Goal: Information Seeking & Learning: Learn about a topic

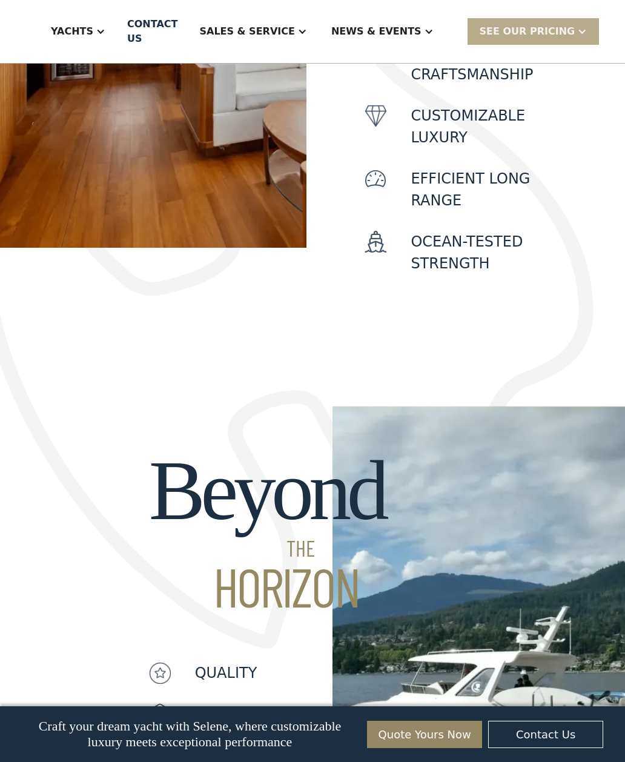
scroll to position [772, 0]
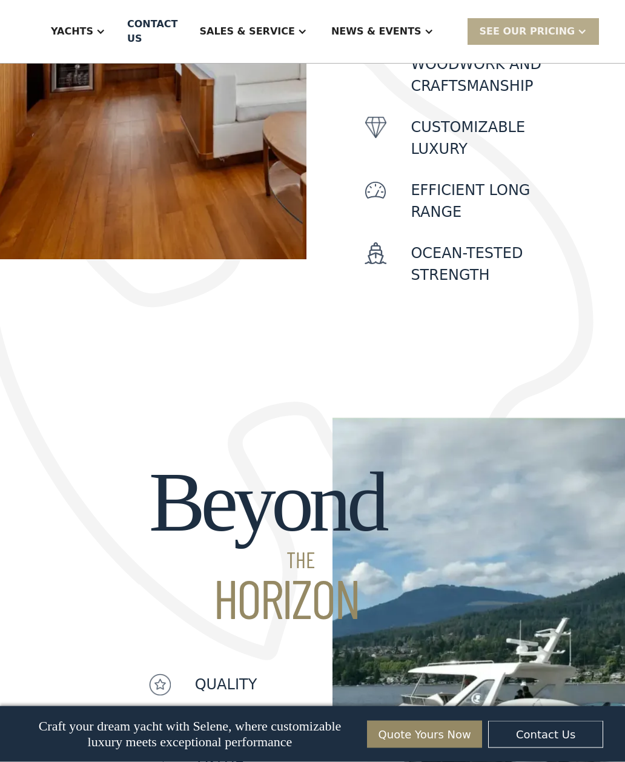
click at [93, 25] on div "Yachts" at bounding box center [72, 31] width 42 height 15
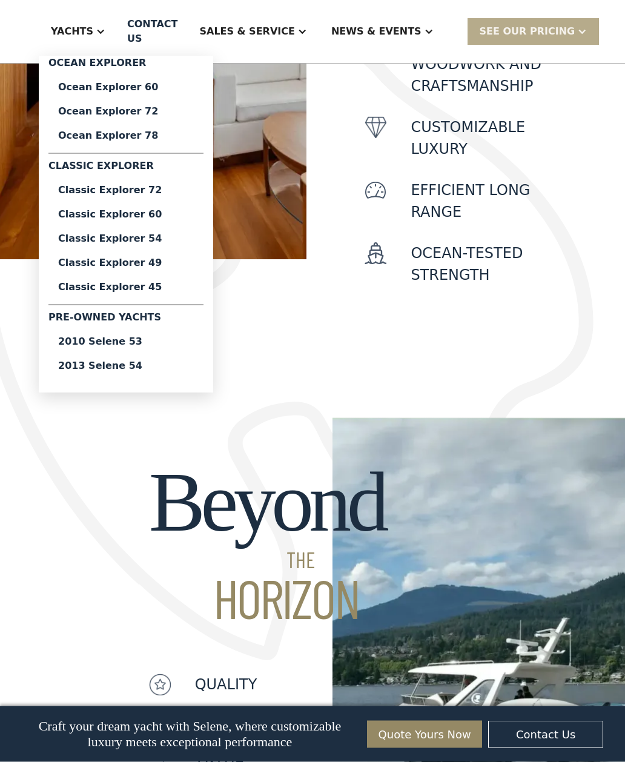
scroll to position [772, 0]
click at [194, 216] on div "Classic Explorer 60" at bounding box center [126, 215] width 136 height 10
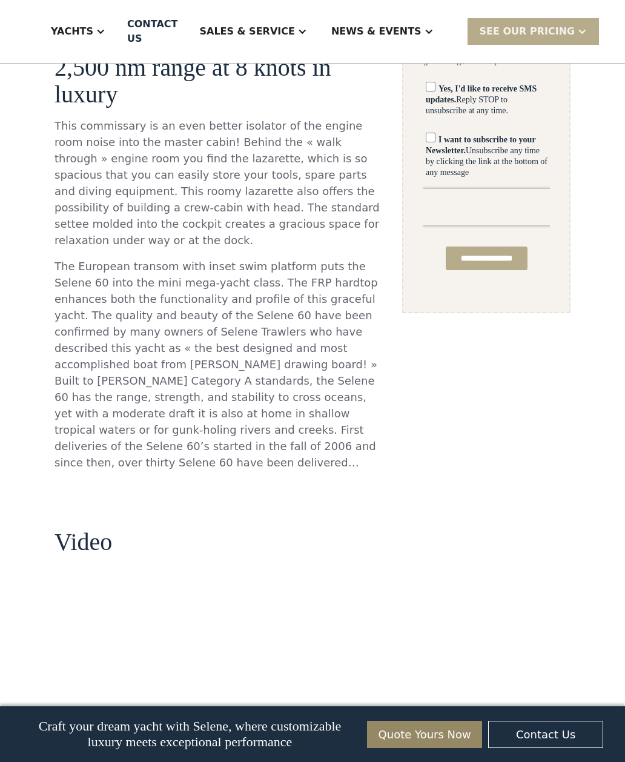
scroll to position [946, 0]
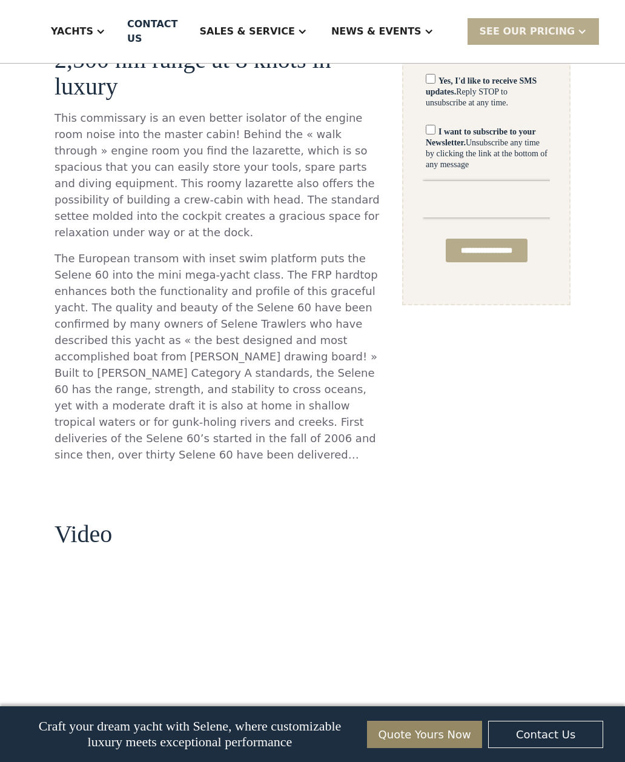
click at [512, 615] on div "**********" at bounding box center [486, 541] width 168 height 2498
click at [95, 520] on h2 "Video" at bounding box center [84, 533] width 58 height 27
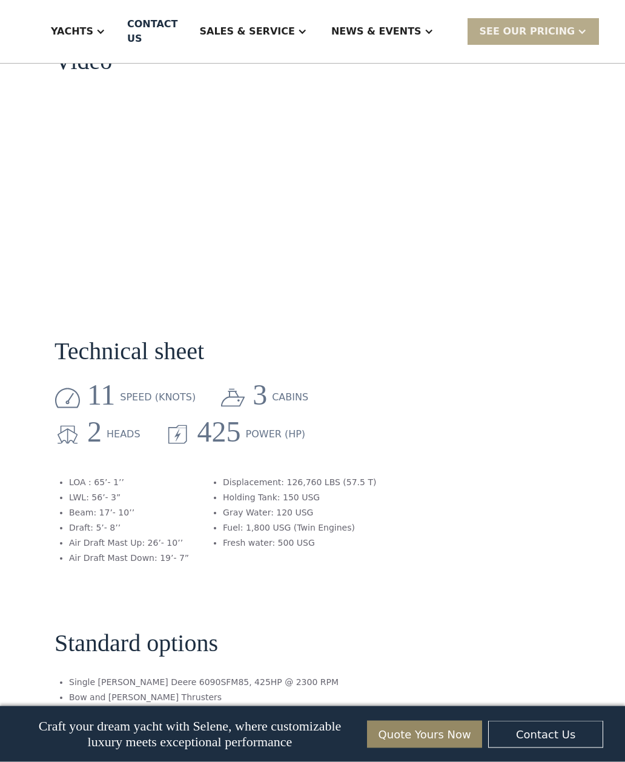
scroll to position [1420, 0]
click at [474, 526] on div "**********" at bounding box center [486, 67] width 168 height 2498
click at [479, 530] on div "**********" at bounding box center [486, 67] width 168 height 2498
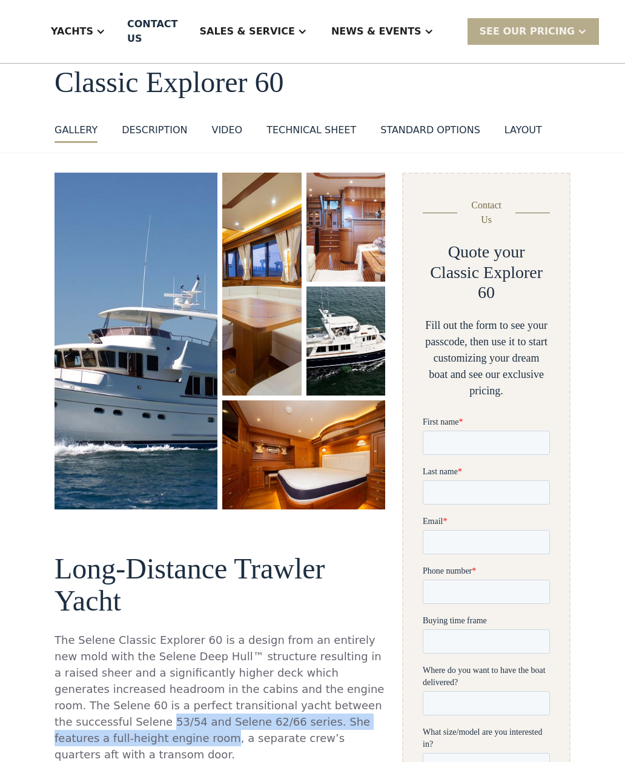
scroll to position [0, 0]
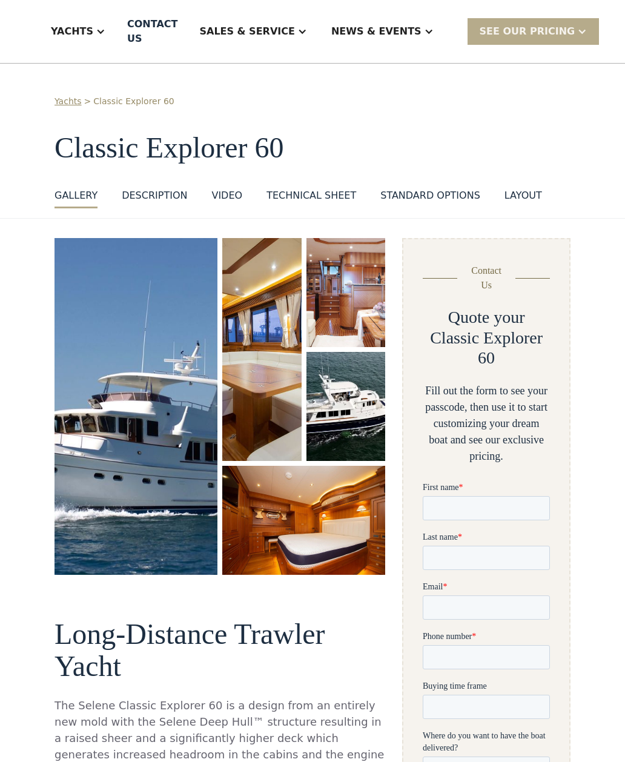
click at [93, 29] on div "Yachts" at bounding box center [72, 31] width 42 height 15
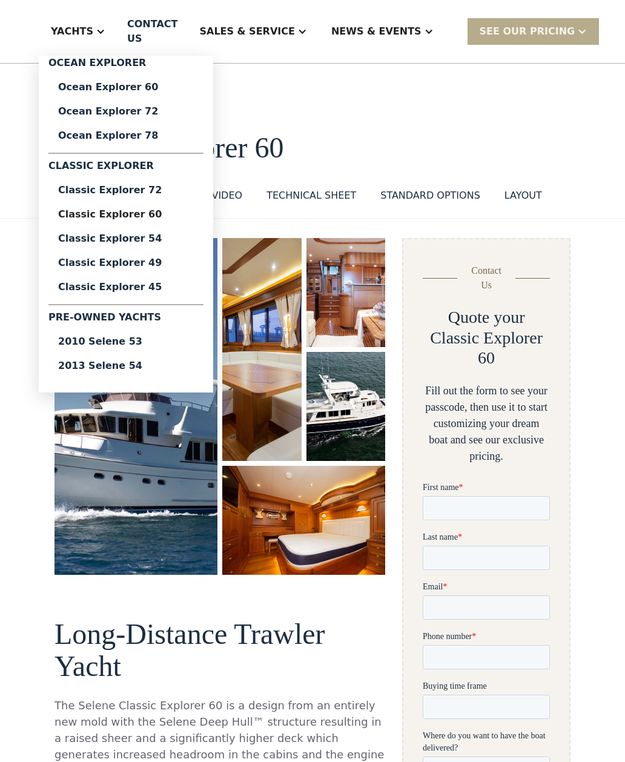
click at [171, 92] on div "Ocean Explorer 60" at bounding box center [126, 87] width 136 height 10
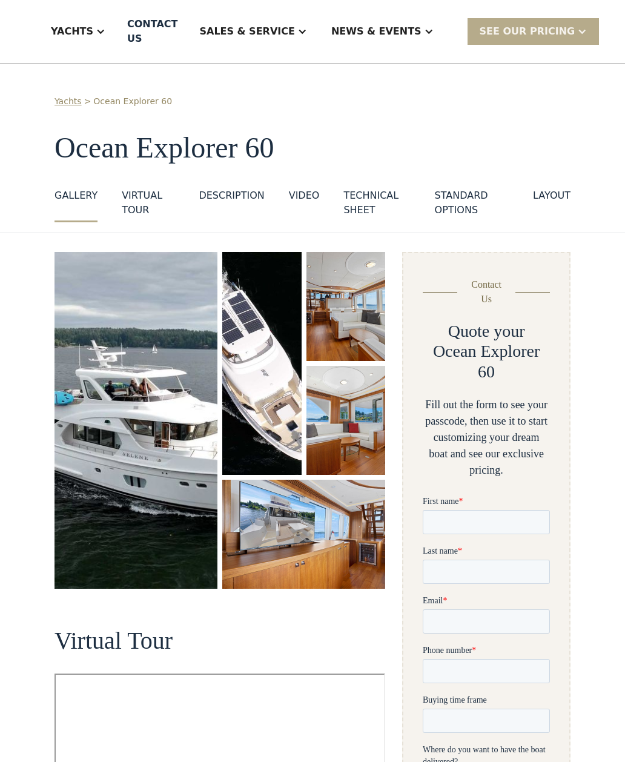
click at [139, 199] on div "VIRTUAL TOUR" at bounding box center [148, 202] width 53 height 29
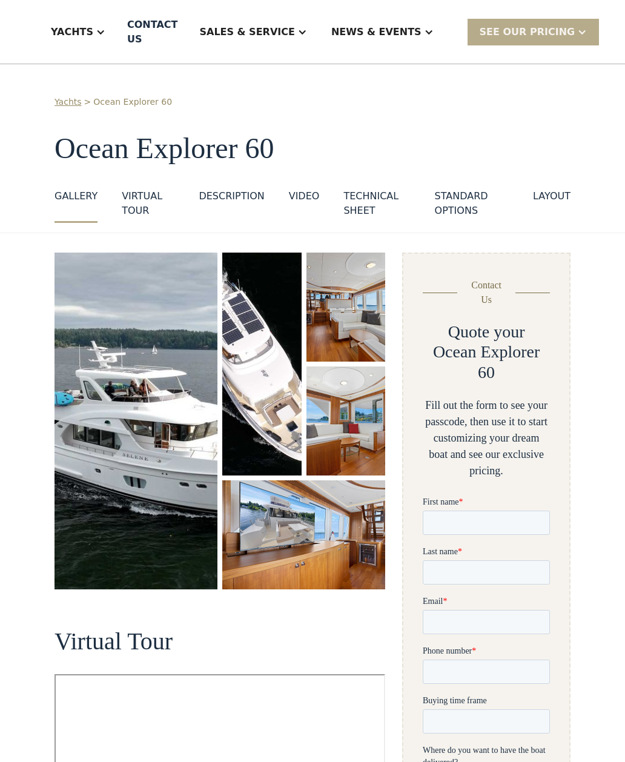
click at [110, 42] on div "Yachts" at bounding box center [78, 31] width 79 height 48
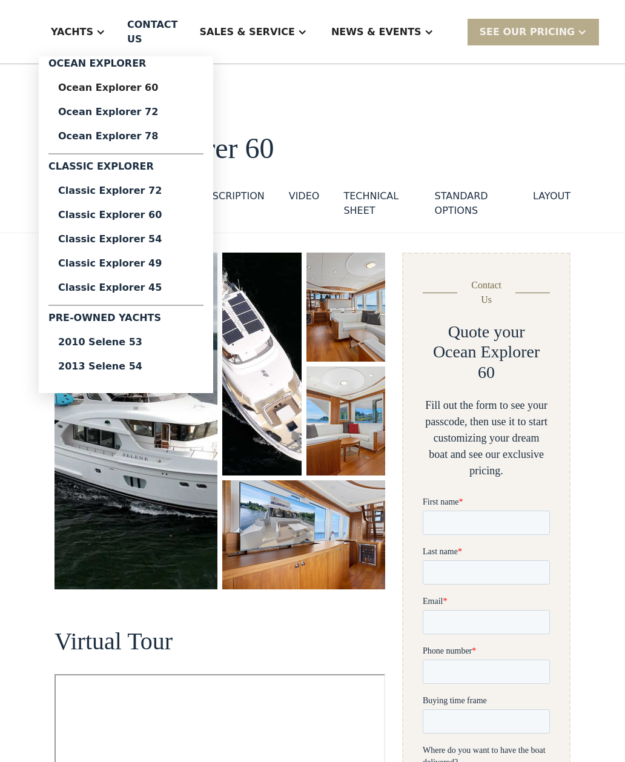
click at [138, 219] on div "Classic Explorer 60" at bounding box center [126, 215] width 136 height 10
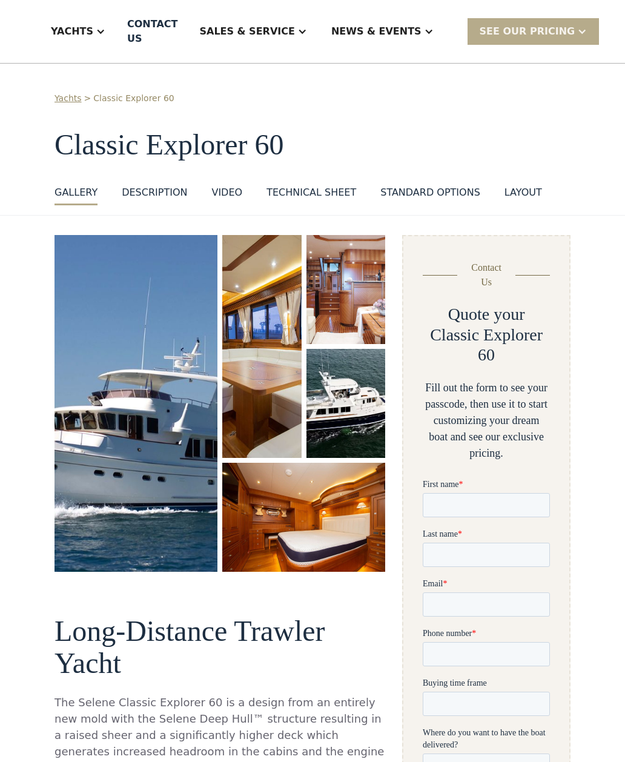
scroll to position [2, 0]
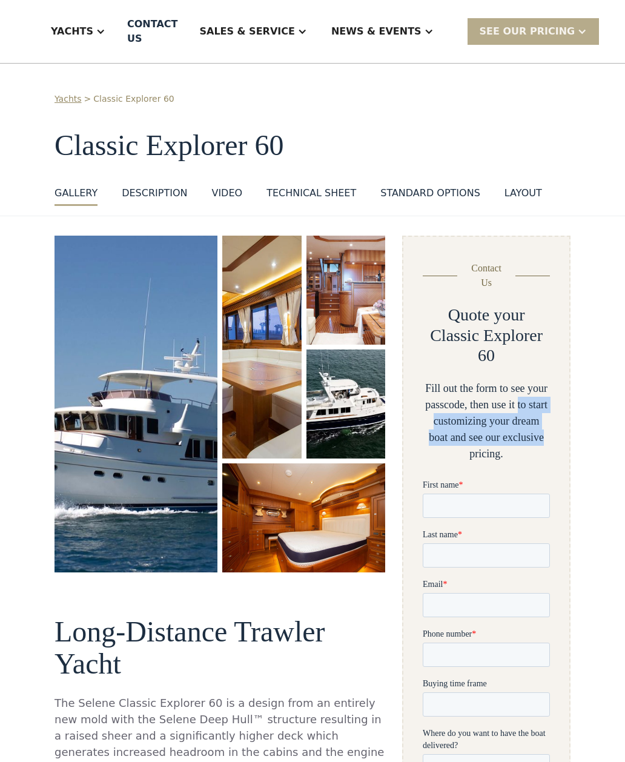
click at [545, 448] on div "Fill out the form to see your passcode, then use it to start customizing your d…" at bounding box center [486, 421] width 127 height 82
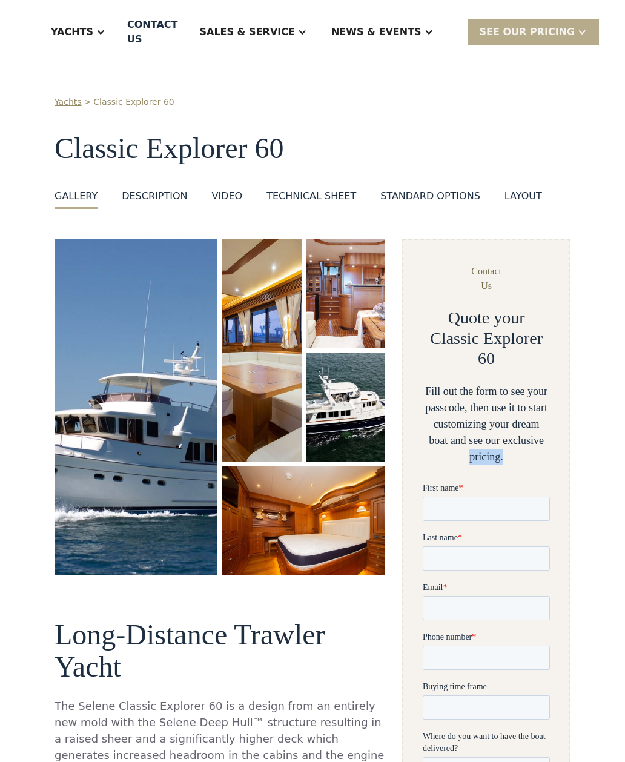
click at [220, 198] on div "VIDEO" at bounding box center [226, 195] width 31 height 15
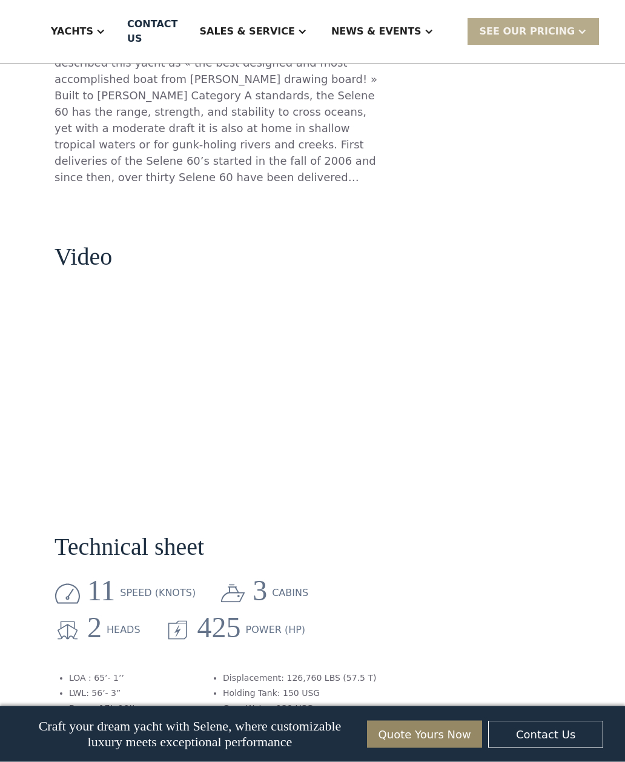
scroll to position [1224, 0]
click at [563, 34] on div "SEE Our Pricing" at bounding box center [534, 31] width 132 height 26
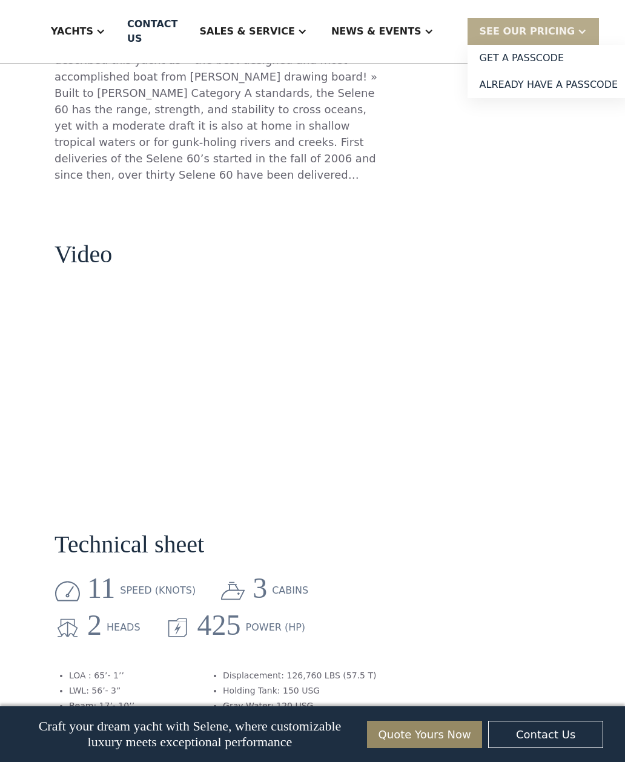
scroll to position [1227, 0]
click at [536, 53] on link "Get a PASSCODE" at bounding box center [549, 58] width 163 height 27
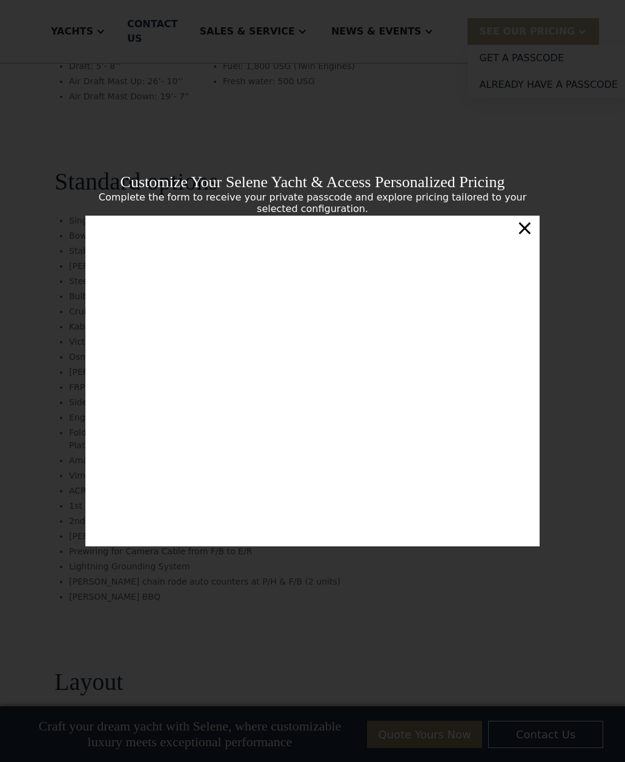
scroll to position [1879, 0]
click at [526, 240] on div "×" at bounding box center [525, 228] width 18 height 24
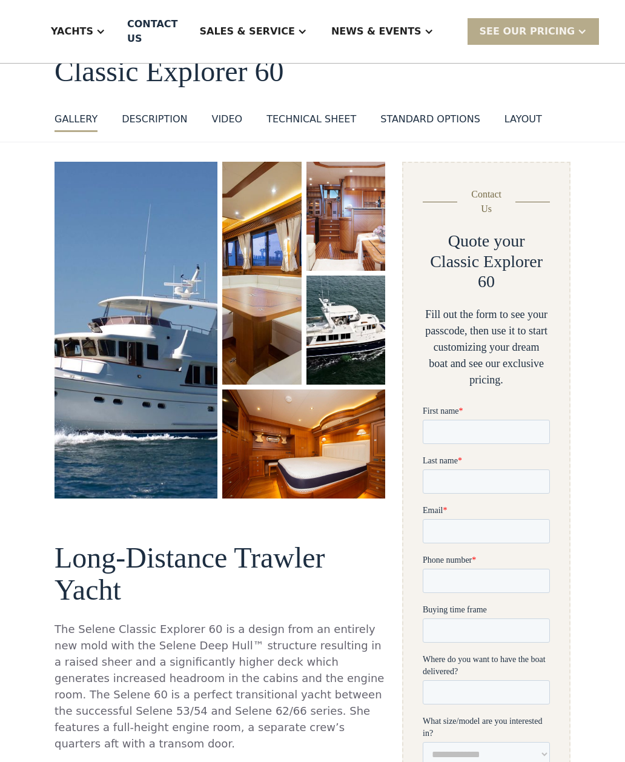
scroll to position [0, 0]
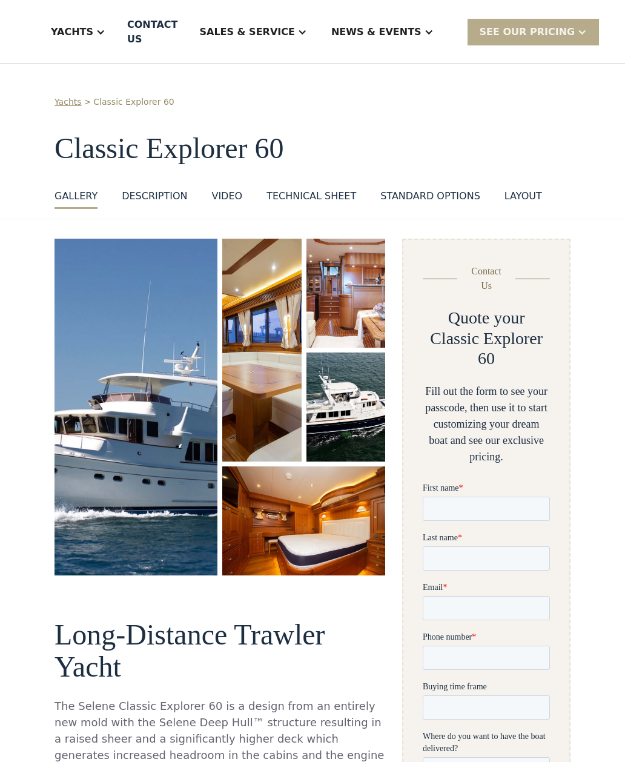
click at [224, 207] on link "VIDEO" at bounding box center [226, 198] width 31 height 20
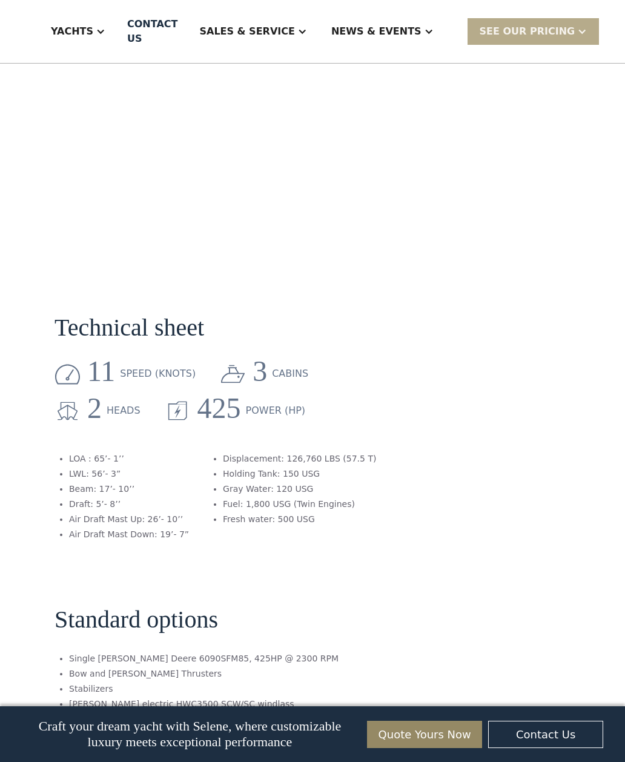
scroll to position [1443, 0]
click at [491, 479] on div "**********" at bounding box center [486, 44] width 168 height 2498
click at [479, 543] on div "**********" at bounding box center [486, 44] width 168 height 2498
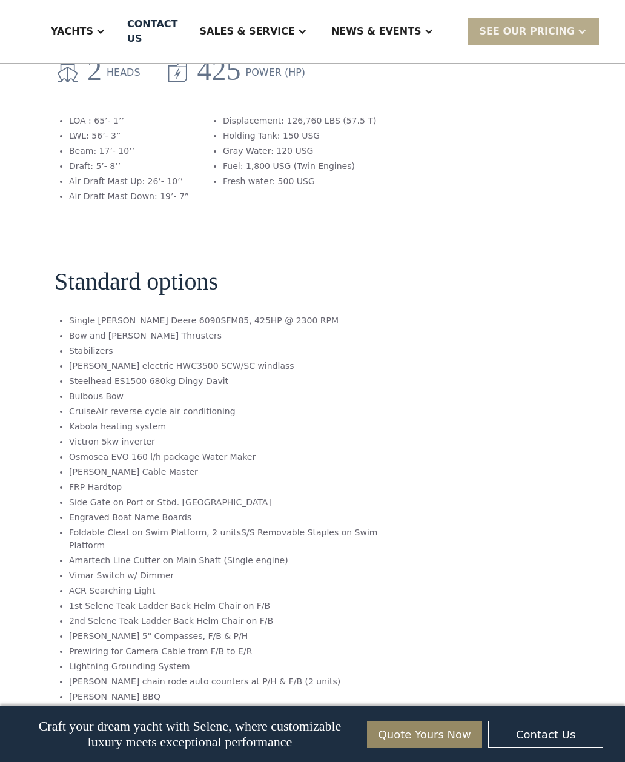
scroll to position [1782, 0]
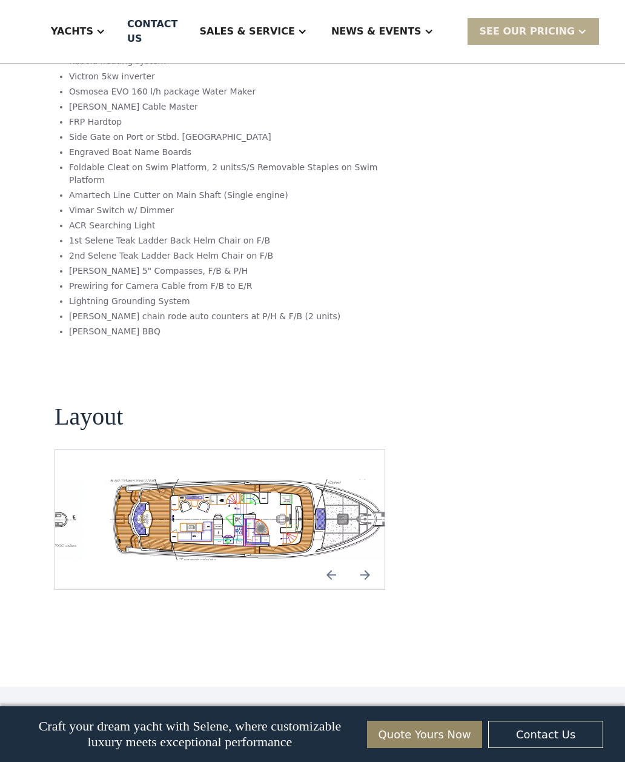
scroll to position [2146, 0]
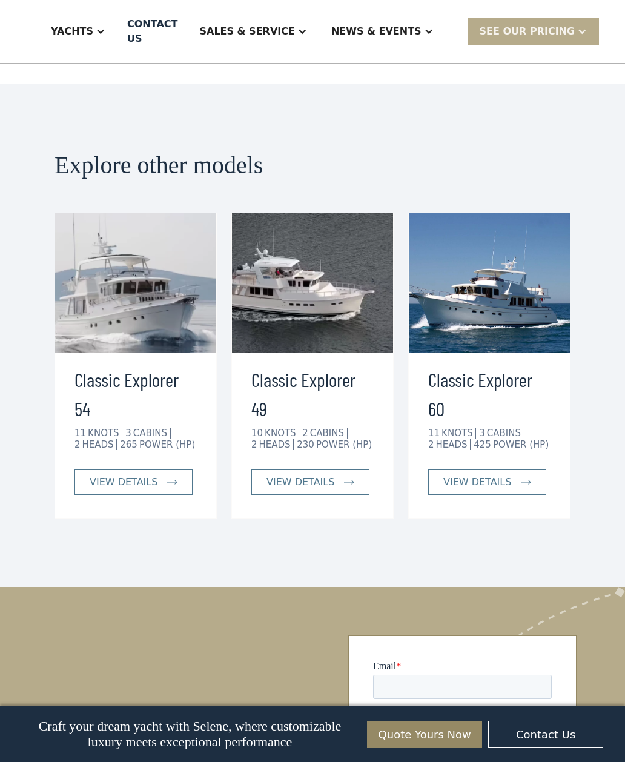
scroll to position [2743, 0]
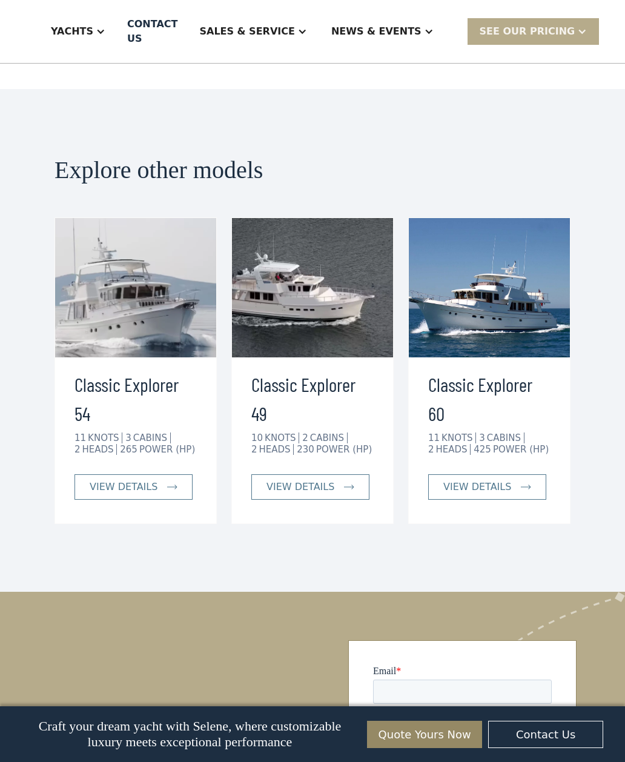
click at [505, 480] on div "view details" at bounding box center [477, 487] width 68 height 15
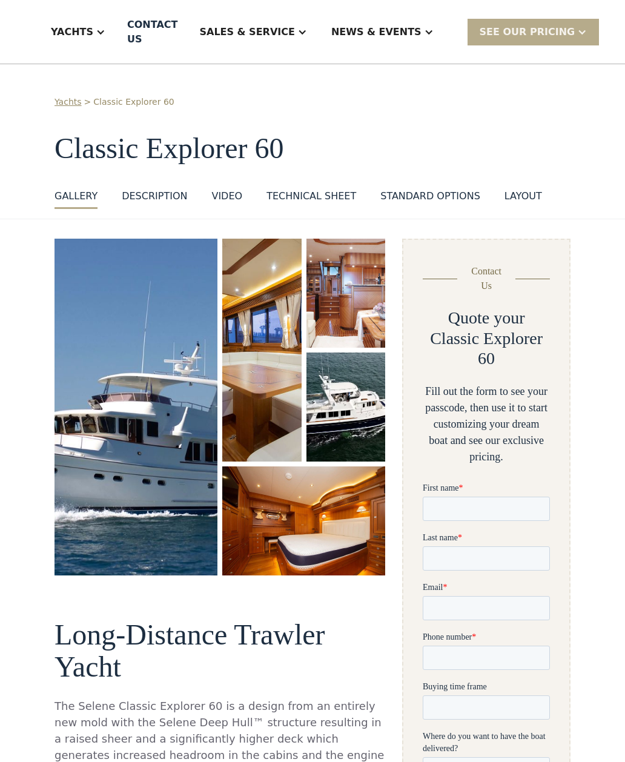
click at [291, 29] on div "Sales & Service" at bounding box center [246, 31] width 95 height 15
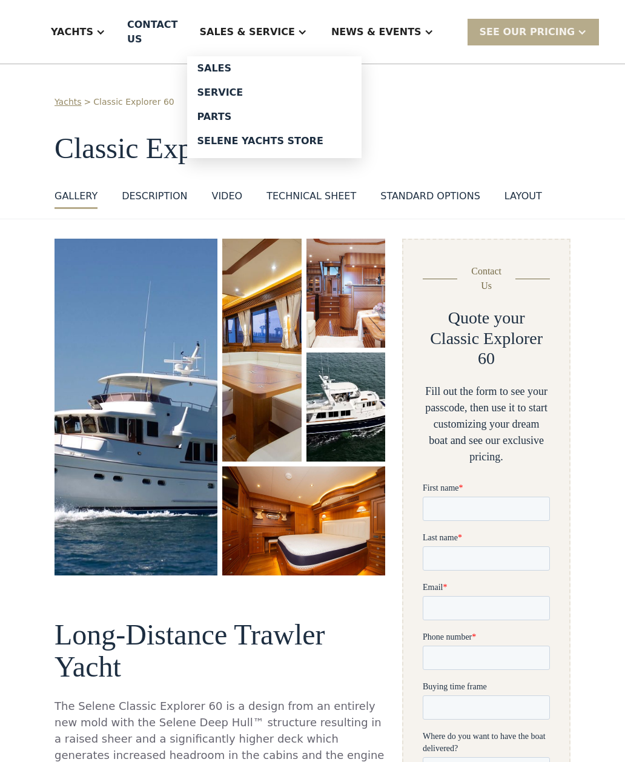
click at [247, 78] on link "Sales" at bounding box center [274, 68] width 174 height 24
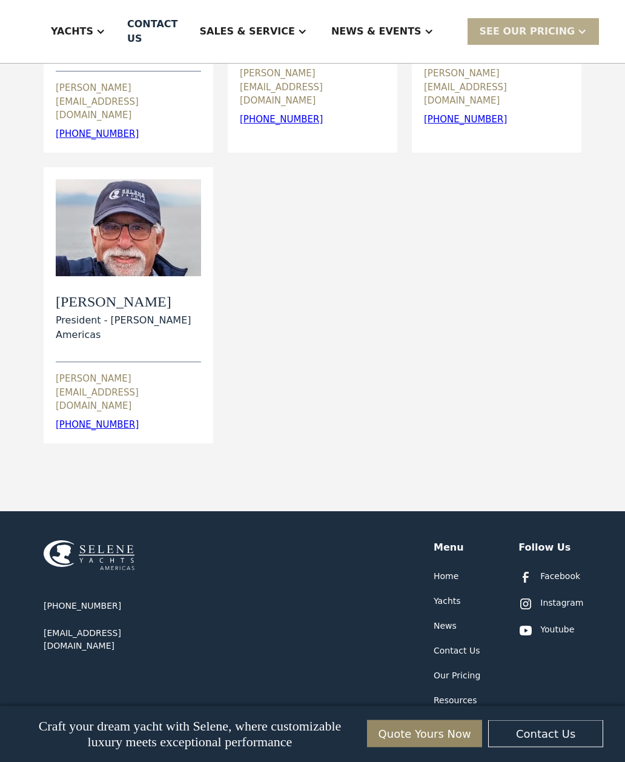
scroll to position [637, 0]
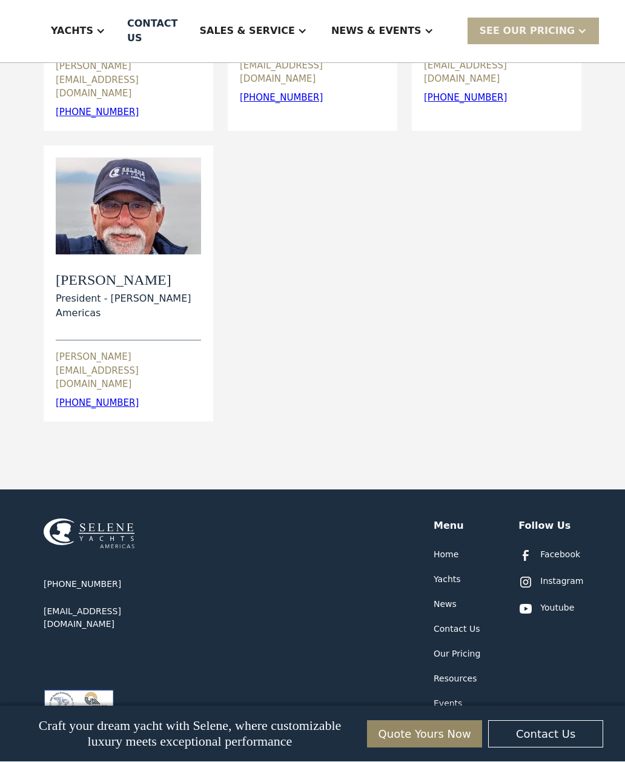
click at [455, 549] on div "Home" at bounding box center [446, 555] width 25 height 13
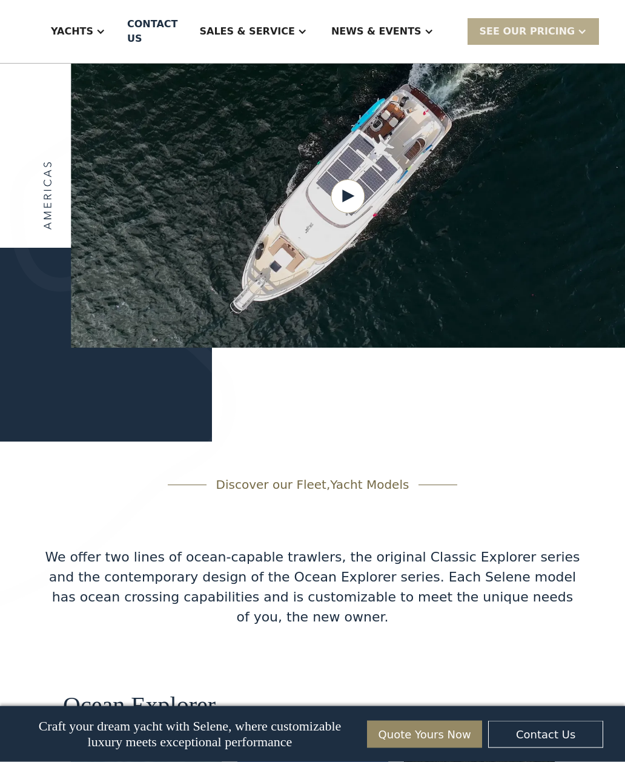
scroll to position [1755, 0]
